Goal: Communication & Community: Participate in discussion

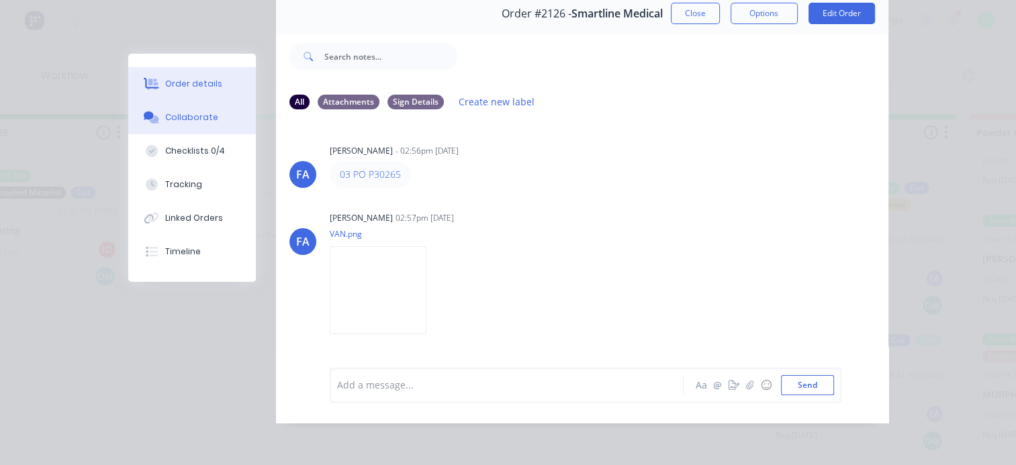
click at [193, 93] on button "Order details" at bounding box center [192, 84] width 128 height 34
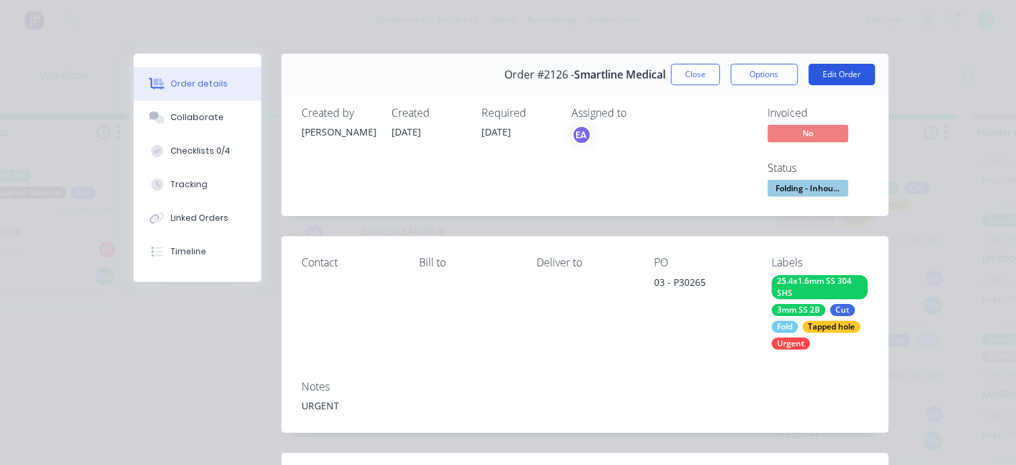
click at [855, 64] on button "Edit Order" at bounding box center [842, 74] width 66 height 21
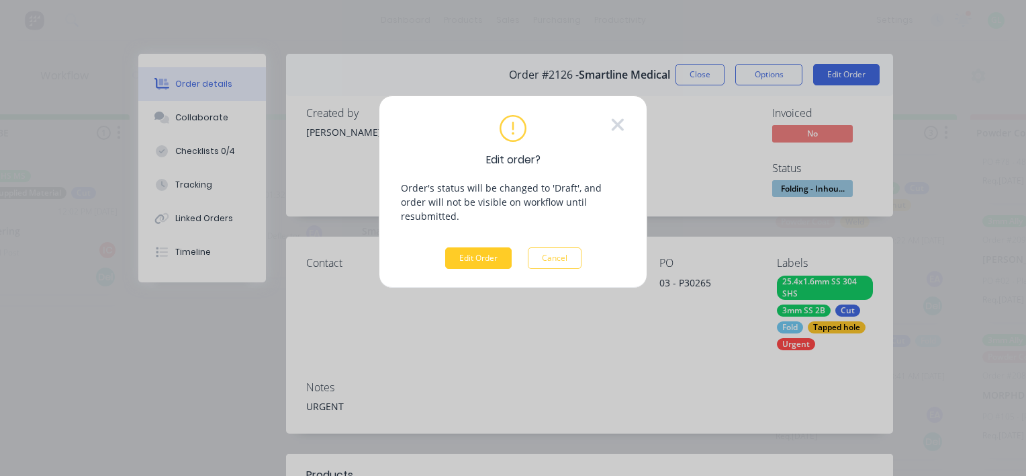
click at [472, 247] on button "Edit Order" at bounding box center [478, 257] width 66 height 21
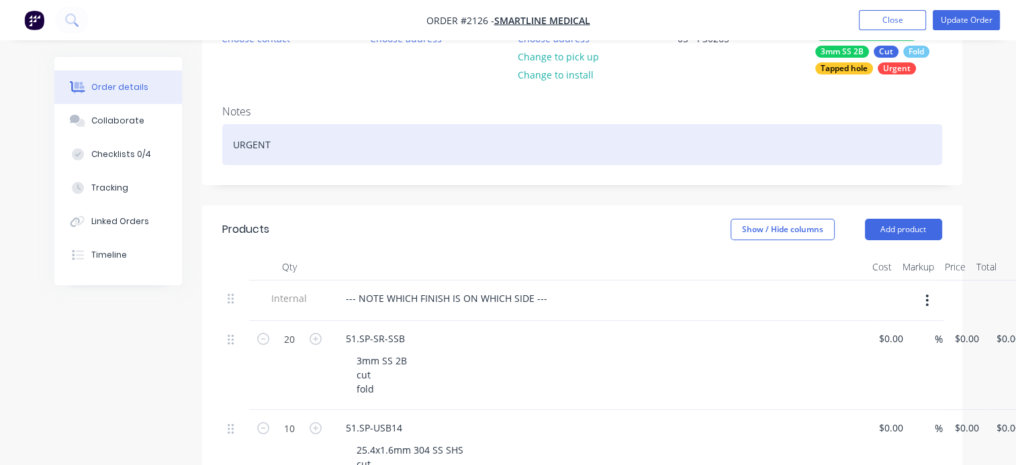
scroll to position [269, 0]
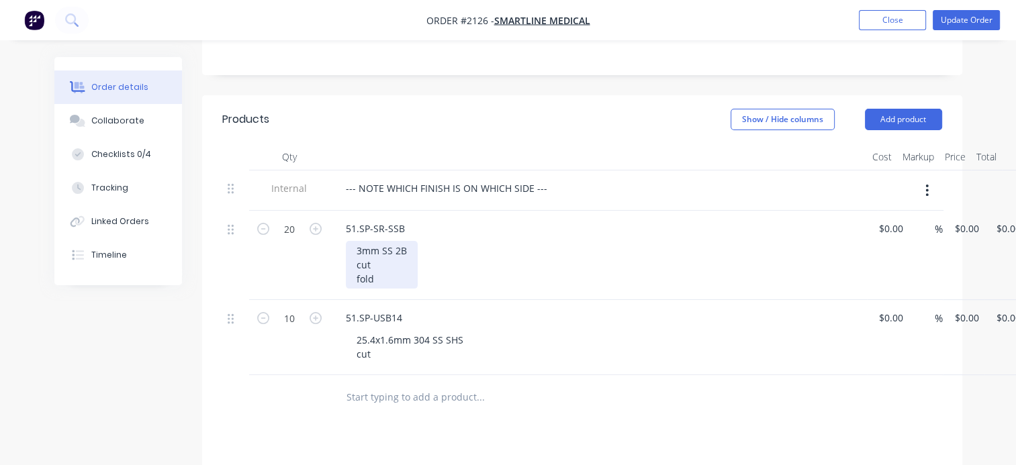
click at [375, 267] on div "3mm SS 2B cut fold" at bounding box center [382, 265] width 72 height 48
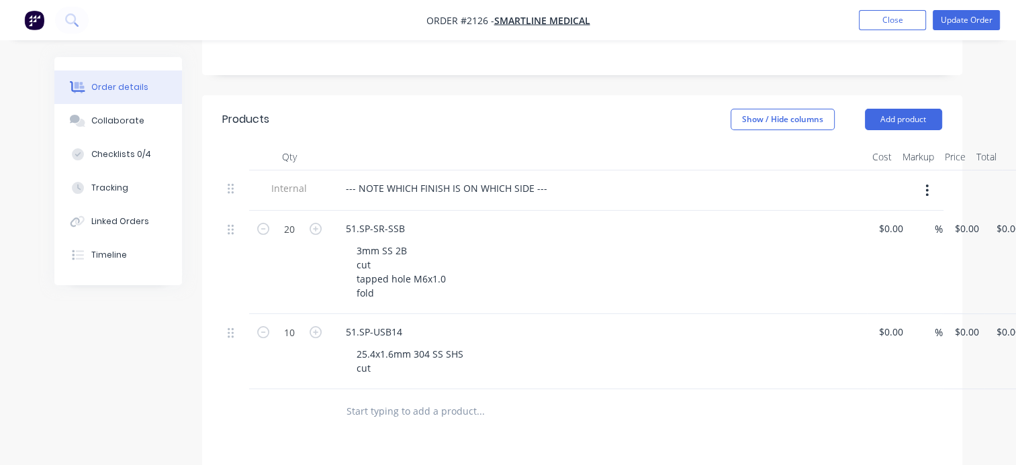
click at [674, 292] on div "3mm SS 2B cut tapped hole M6x1.0 fold" at bounding box center [604, 272] width 516 height 62
click at [976, 18] on button "Update Order" at bounding box center [966, 20] width 67 height 20
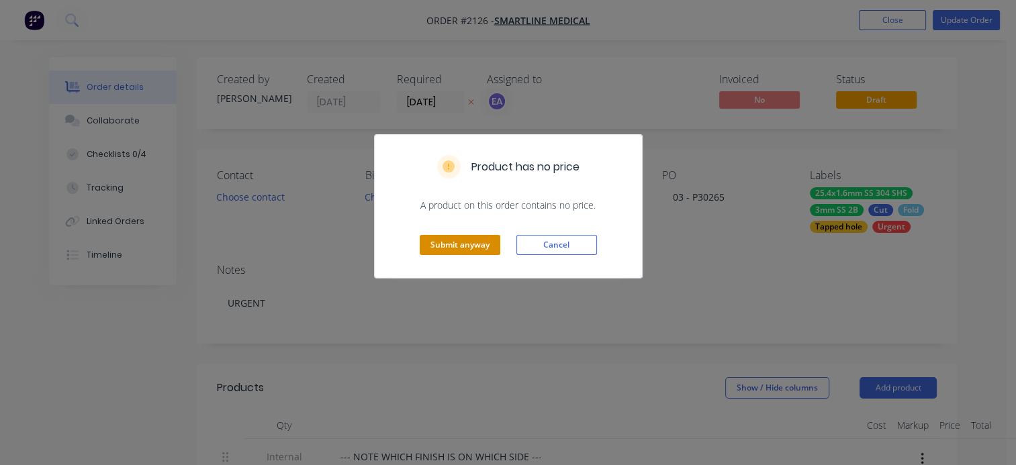
click at [451, 246] on button "Submit anyway" at bounding box center [460, 245] width 81 height 20
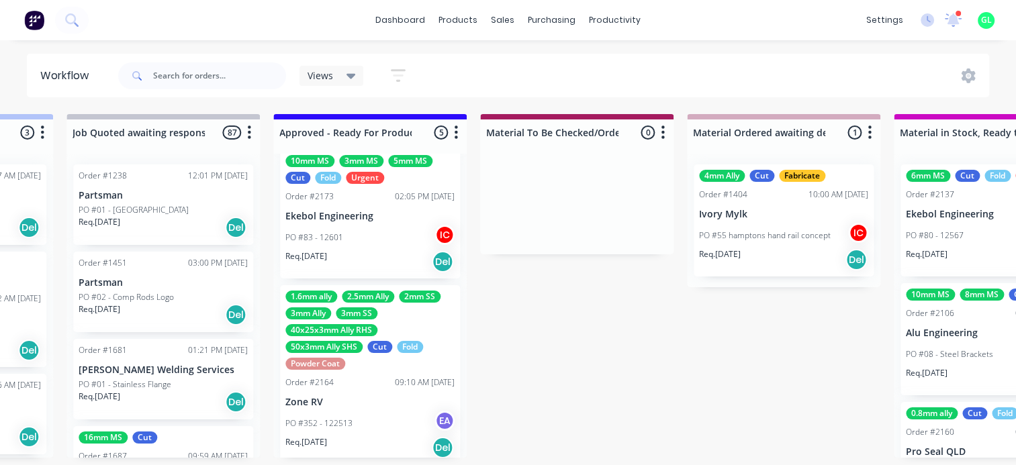
scroll to position [445, 0]
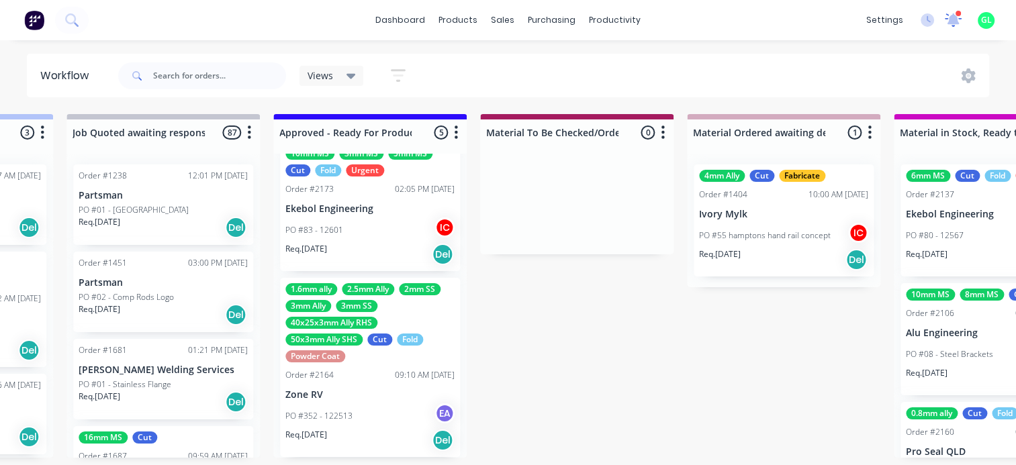
click at [951, 20] on icon at bounding box center [954, 18] width 12 height 11
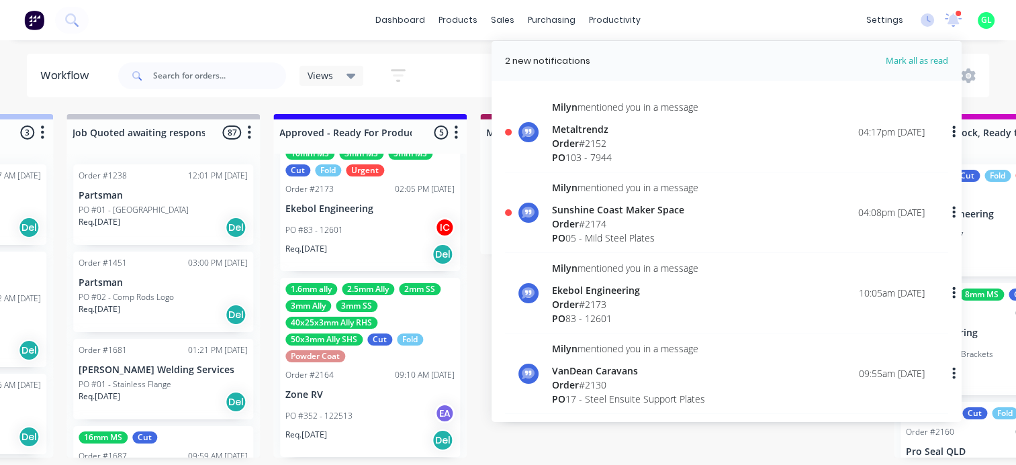
click at [615, 234] on div "PO 05 - Mild Steel Plates" at bounding box center [625, 238] width 146 height 14
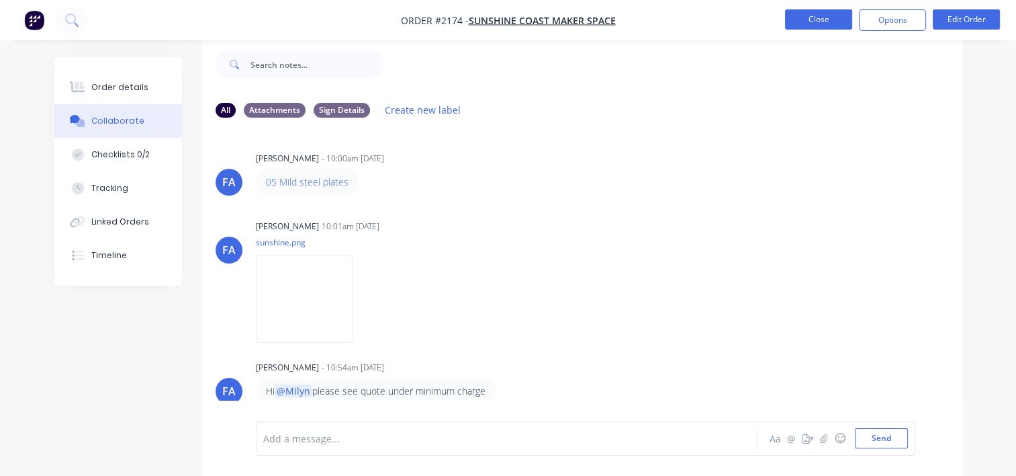
click at [819, 22] on button "Close" at bounding box center [818, 19] width 67 height 20
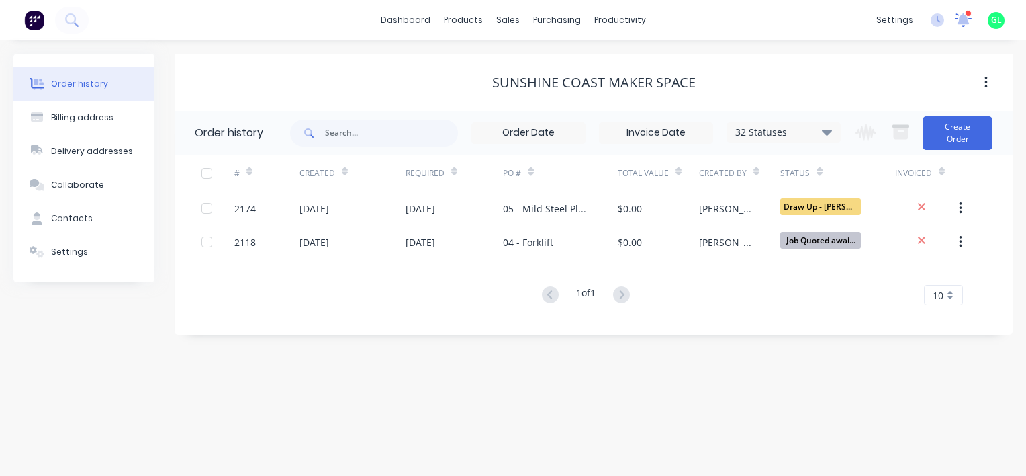
click at [969, 26] on div at bounding box center [963, 20] width 17 height 20
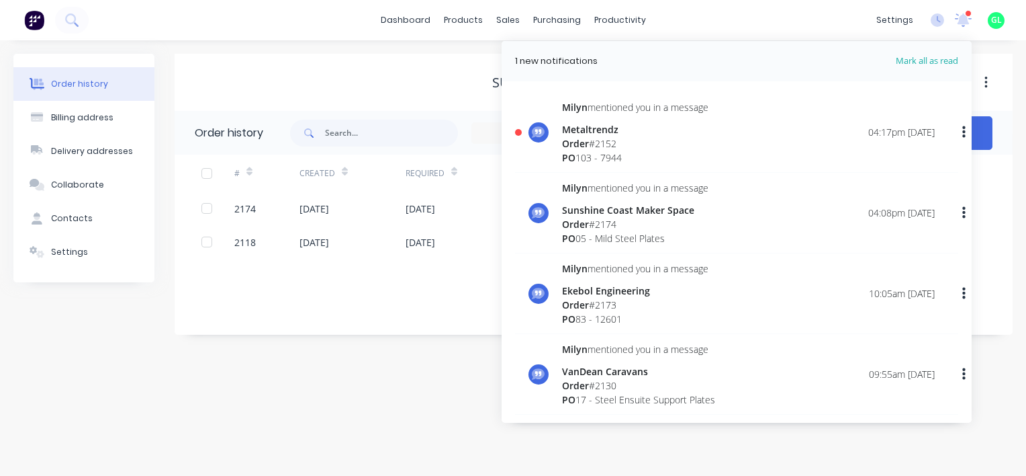
click at [615, 134] on div "Metaltrendz" at bounding box center [635, 129] width 146 height 14
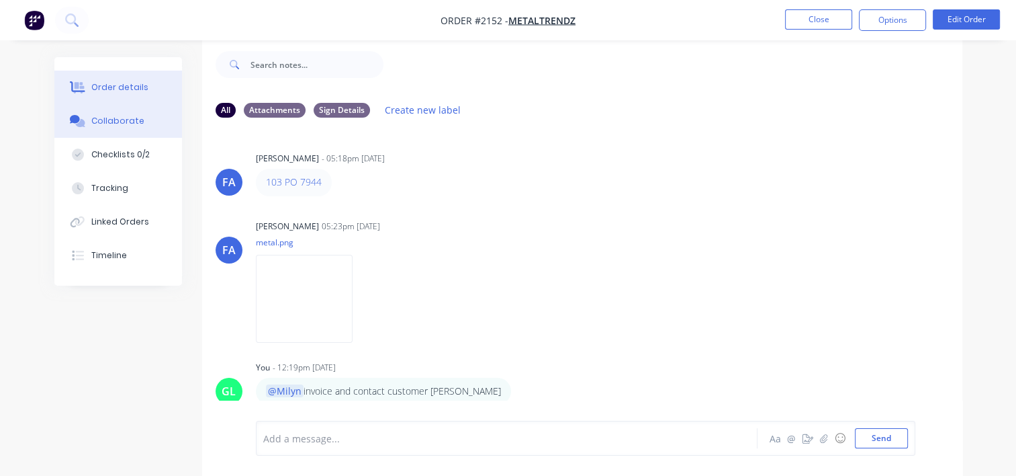
click at [120, 84] on div "Order details" at bounding box center [119, 87] width 57 height 12
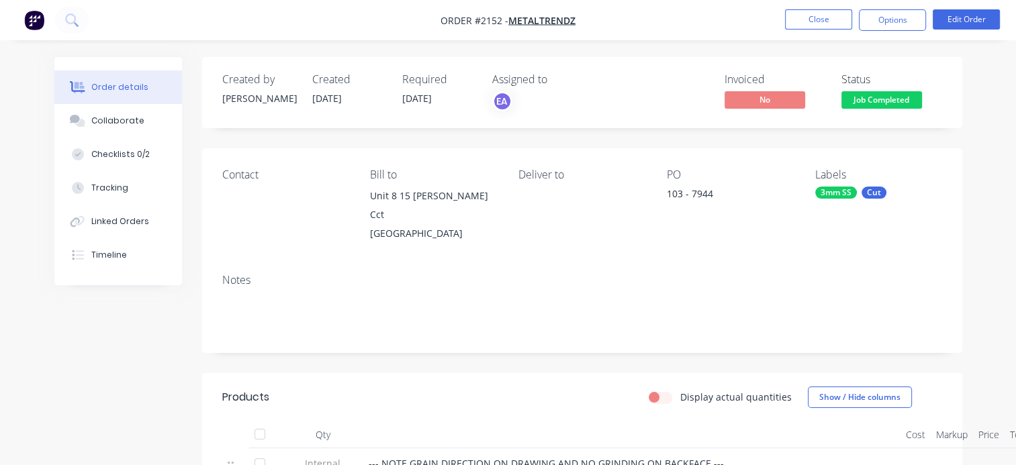
click at [896, 105] on span "Job Completed" at bounding box center [882, 99] width 81 height 17
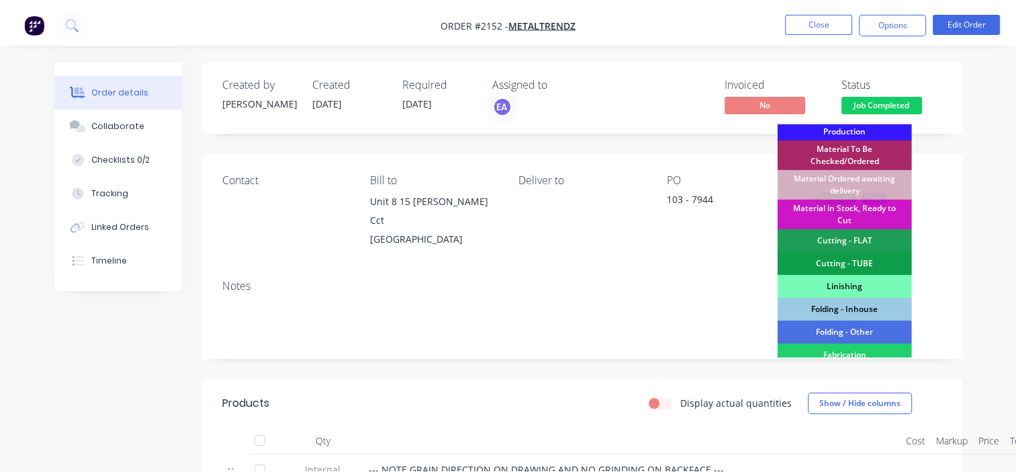
scroll to position [134, 0]
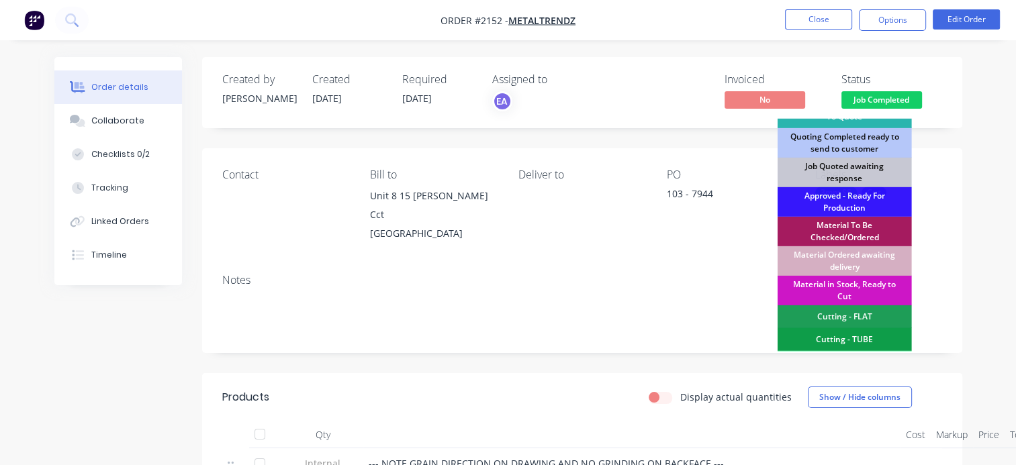
click at [846, 234] on div "Material To Be Checked/Ordered" at bounding box center [845, 232] width 134 height 30
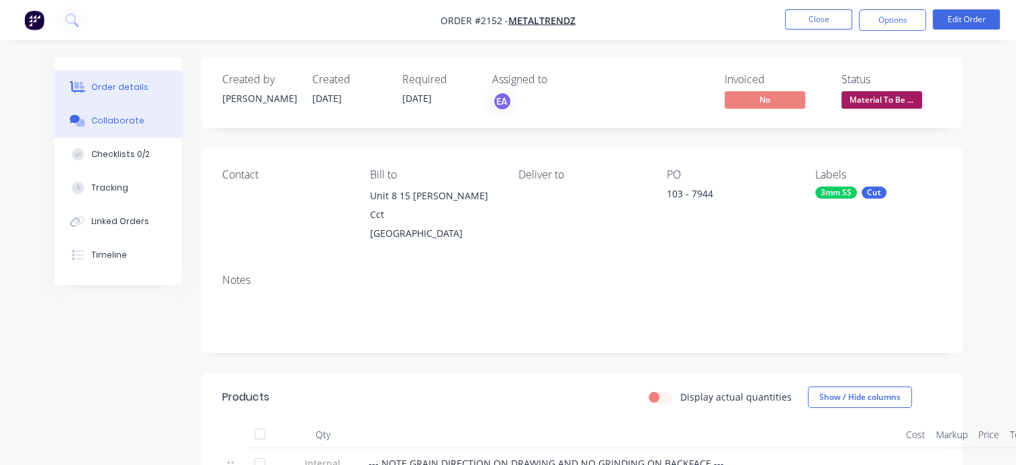
click at [118, 125] on div "Collaborate" at bounding box center [117, 121] width 53 height 12
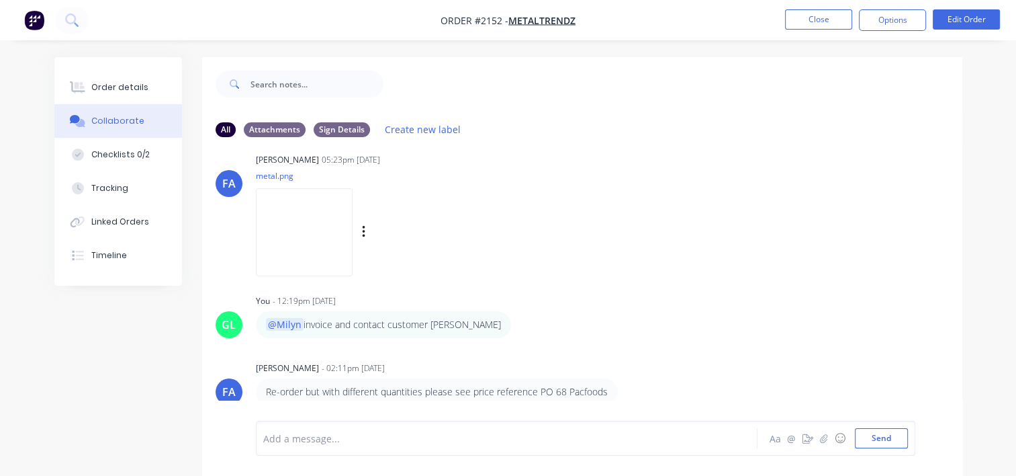
scroll to position [137, 0]
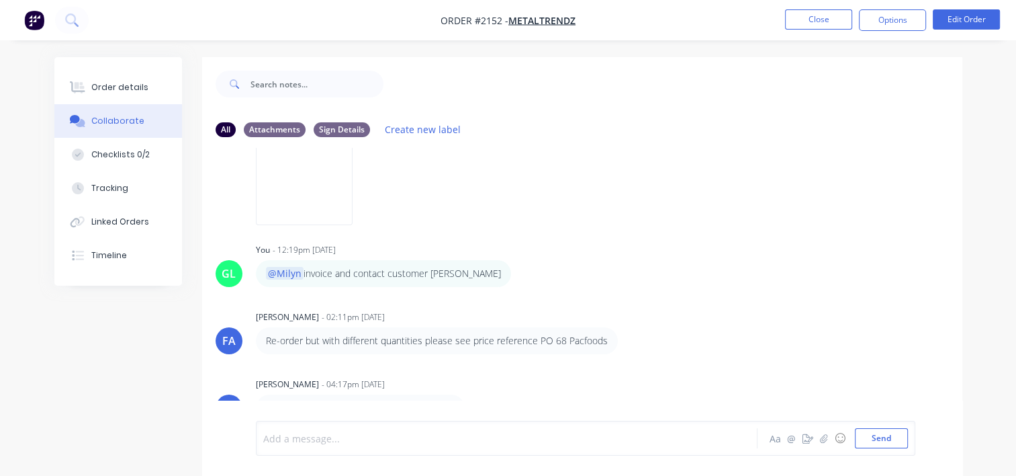
click at [357, 445] on div at bounding box center [505, 438] width 483 height 14
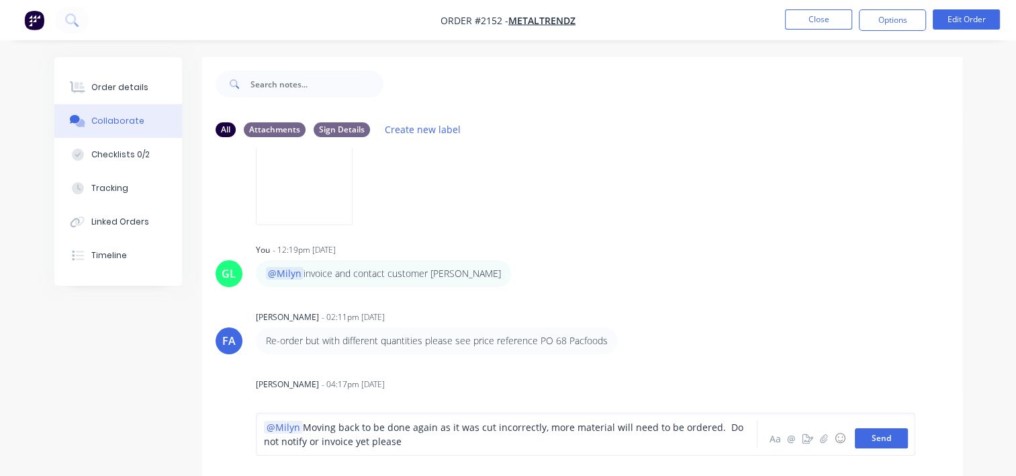
click at [886, 437] on button "Send" at bounding box center [881, 438] width 53 height 20
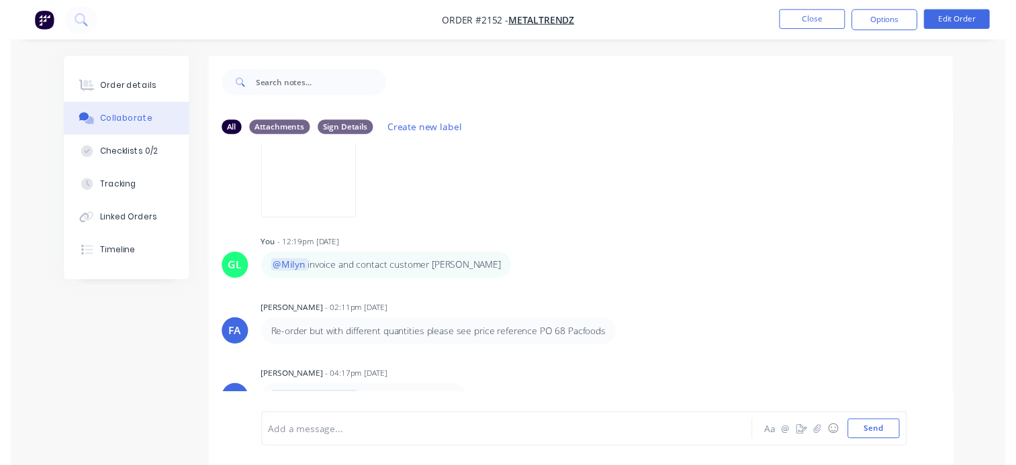
scroll to position [218, 0]
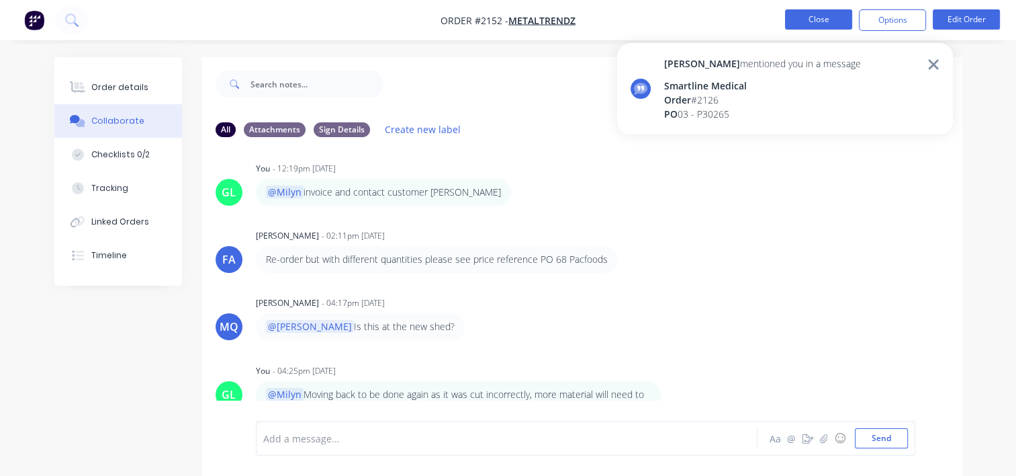
click at [825, 19] on button "Close" at bounding box center [818, 19] width 67 height 20
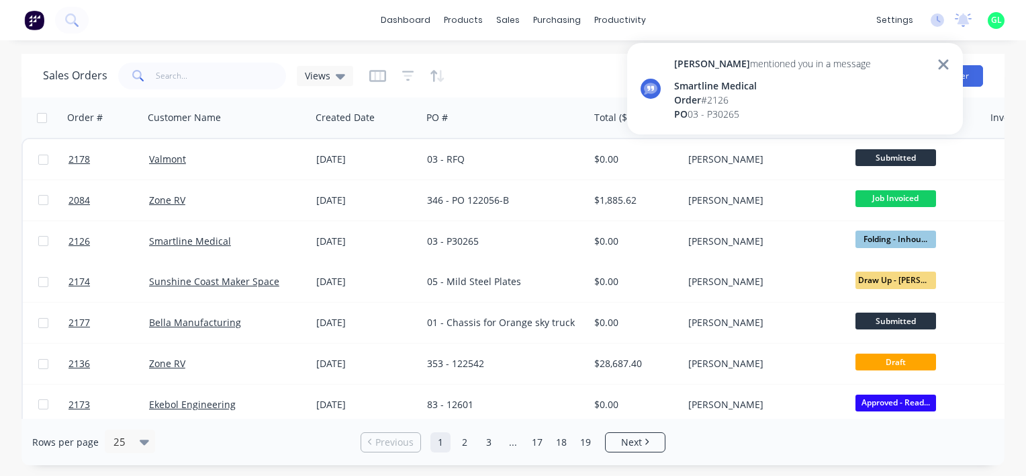
click at [950, 66] on div "[PERSON_NAME] mentioned you in a message Smartline Medical Order # 2126 PO 03 -…" at bounding box center [795, 88] width 336 height 91
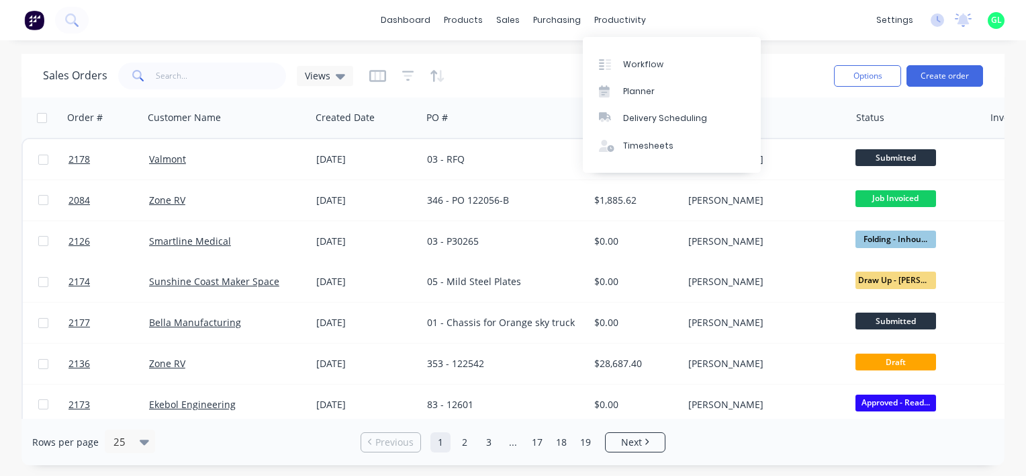
click at [632, 66] on body "[PERSON_NAME] mentioned you in a message Smartline Medical Order # 2126 PO 03 -…" at bounding box center [513, 238] width 1026 height 476
click at [643, 66] on div "Workflow" at bounding box center [643, 64] width 40 height 12
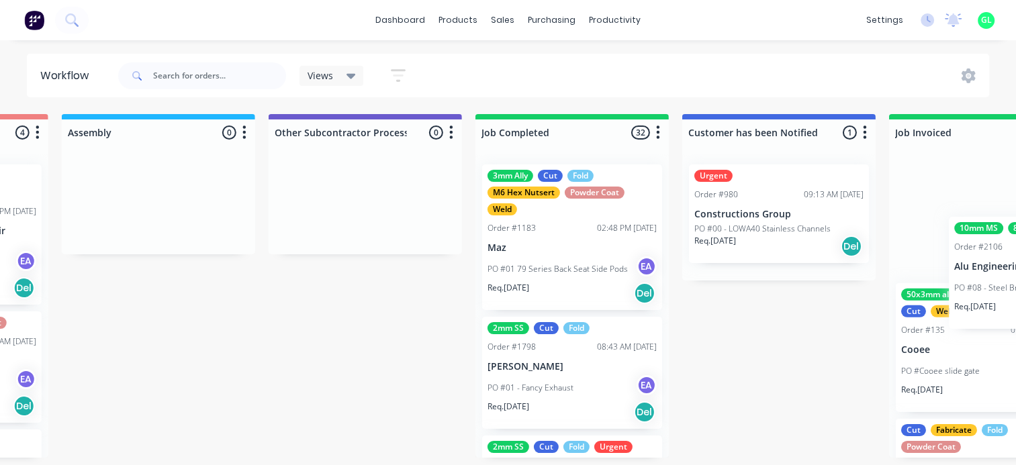
scroll to position [0, 3986]
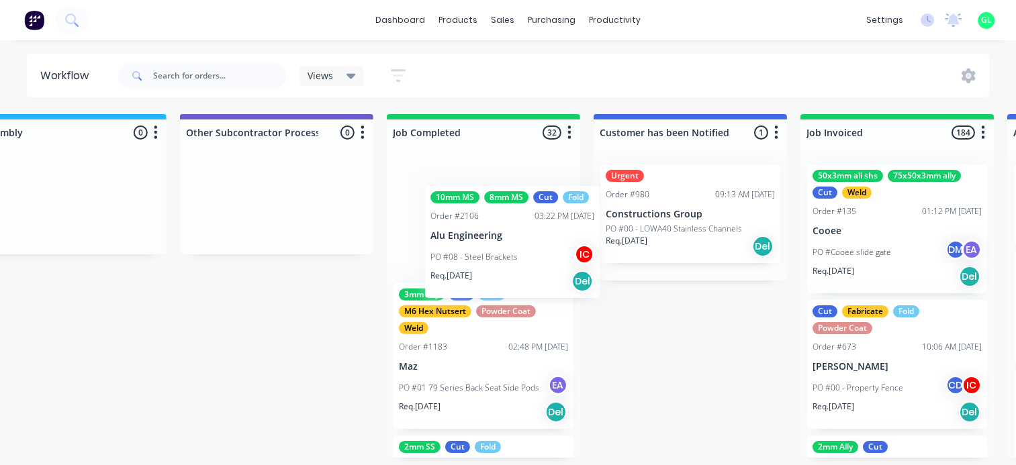
drag, startPoint x: 205, startPoint y: 352, endPoint x: 444, endPoint y: 234, distance: 266.7
